Goal: Transaction & Acquisition: Purchase product/service

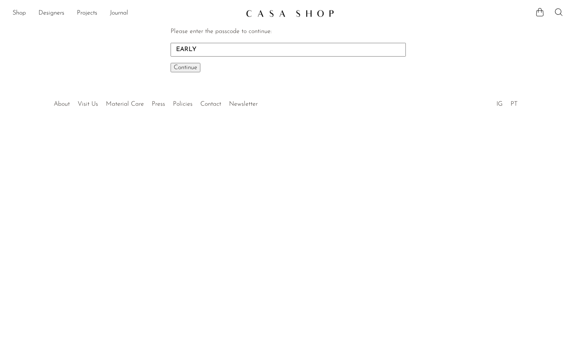
type input "EARLY"
click at [171, 63] on button "Continue One moment..." at bounding box center [186, 67] width 30 height 9
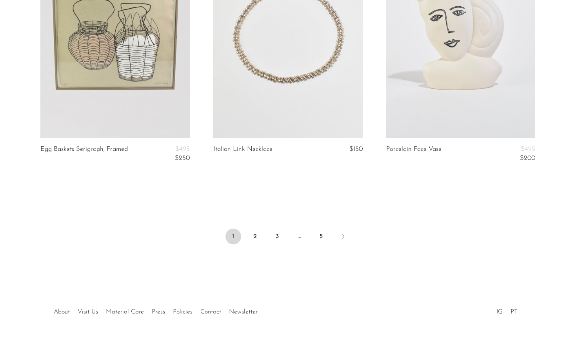
scroll to position [2878, 0]
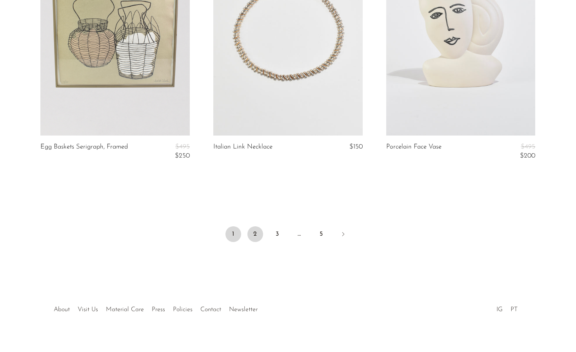
click at [254, 231] on link "2" at bounding box center [256, 234] width 16 height 16
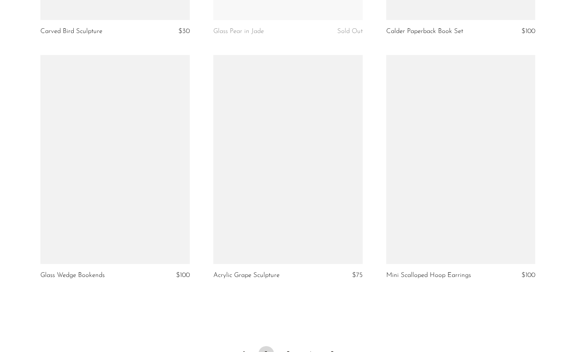
scroll to position [2864, 0]
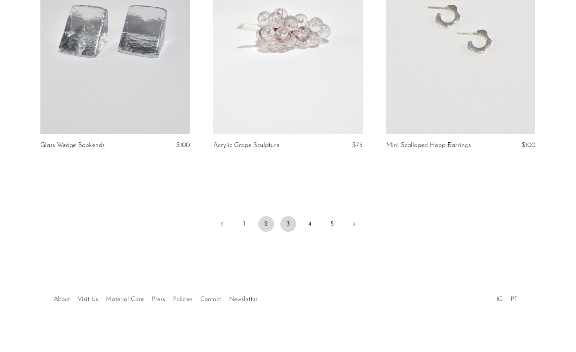
click at [286, 224] on link "3" at bounding box center [289, 224] width 16 height 16
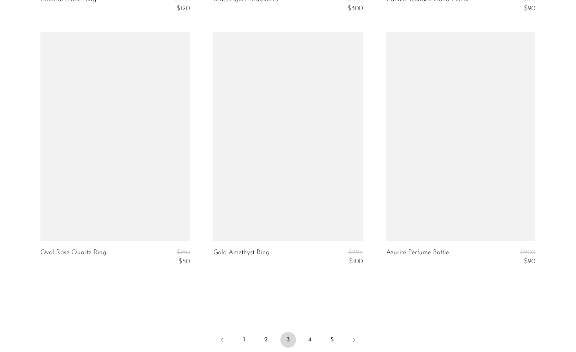
scroll to position [2831, 0]
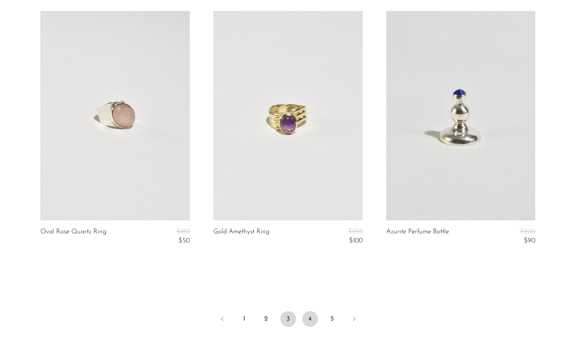
click at [310, 319] on link "4" at bounding box center [310, 319] width 16 height 16
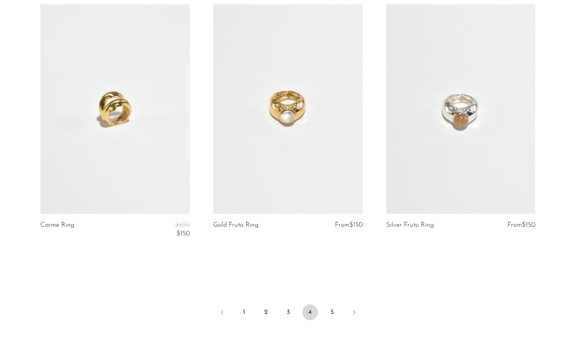
scroll to position [2934, 0]
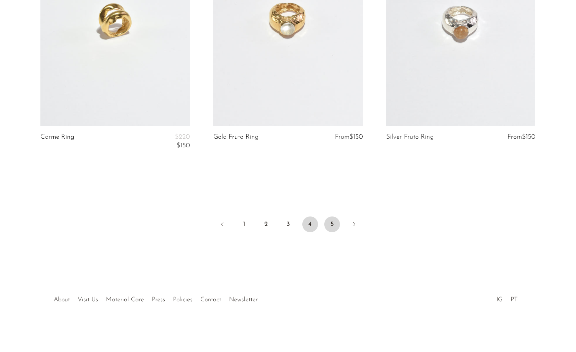
click at [329, 224] on link "5" at bounding box center [332, 224] width 16 height 16
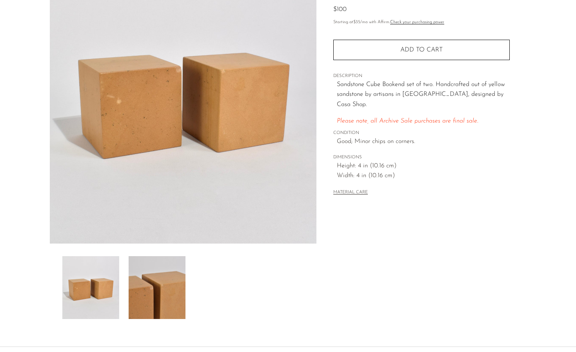
scroll to position [67, 0]
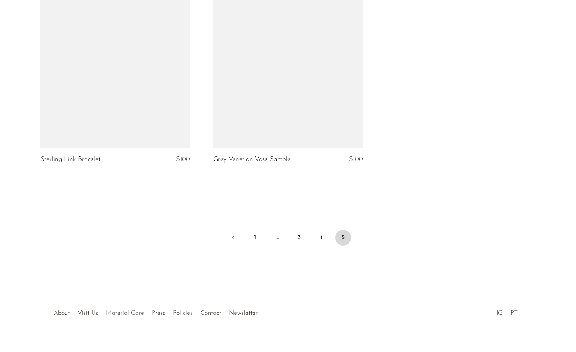
scroll to position [2661, 0]
